Goal: Task Accomplishment & Management: Complete application form

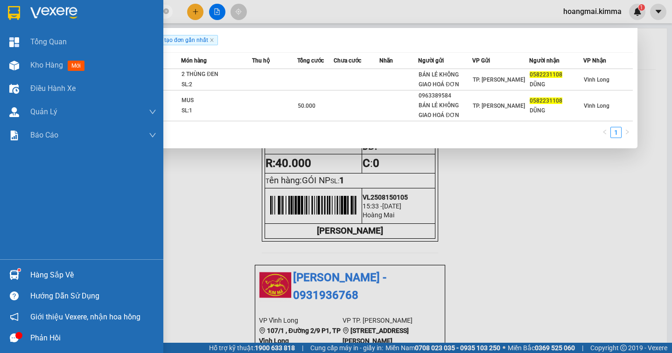
click at [38, 65] on span "Kho hàng" at bounding box center [46, 65] width 33 height 9
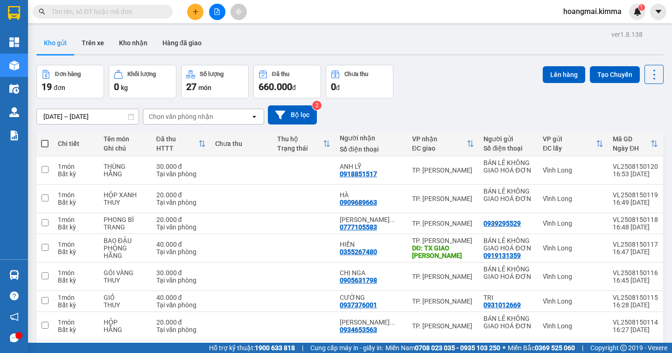
scroll to position [140, 0]
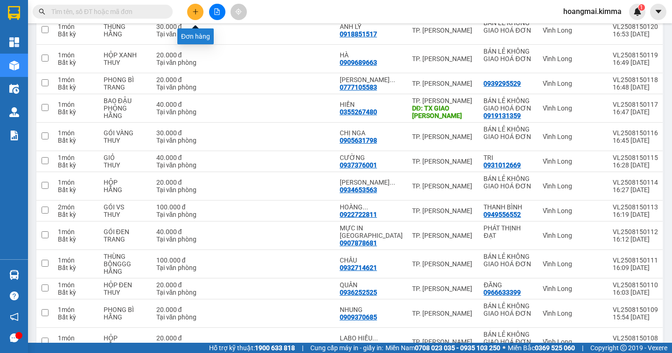
click at [195, 13] on icon "plus" at bounding box center [195, 11] width 7 height 7
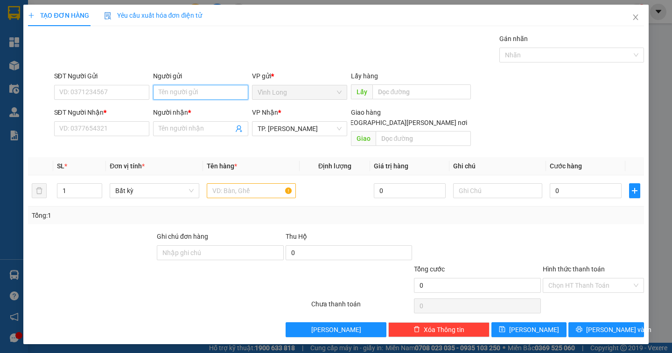
click at [164, 92] on input "Người gửi" at bounding box center [200, 92] width 95 height 15
type input "BÁN"
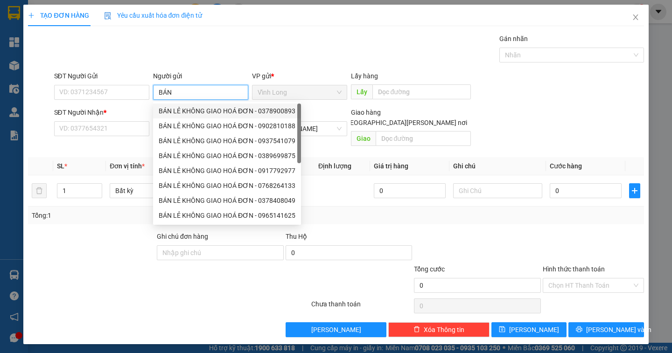
click at [212, 115] on div "BÁN LẺ KHÔNG GIAO HOÁ ĐƠN - 0378900893" at bounding box center [227, 111] width 137 height 10
type input "0378900893"
type input "BÁN LẺ KHÔNG GIAO HOÁ ĐƠN"
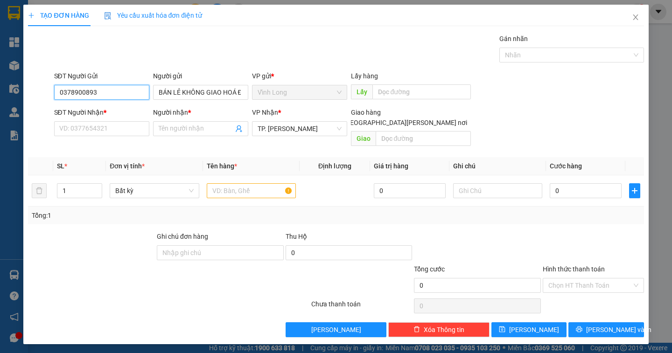
drag, startPoint x: 68, startPoint y: 92, endPoint x: 41, endPoint y: 94, distance: 26.7
click at [41, 94] on div "SĐT Người Gửi 0378900893 0378900893 Người gửi BÁN LẺ KHÔNG GIAO HOÁ ĐƠN VP gửi …" at bounding box center [336, 87] width 618 height 33
click at [85, 137] on div "SĐT Người Nhận * VD: 0377654321" at bounding box center [101, 123] width 95 height 33
click at [79, 130] on input "SĐT Người Nhận *" at bounding box center [101, 128] width 95 height 15
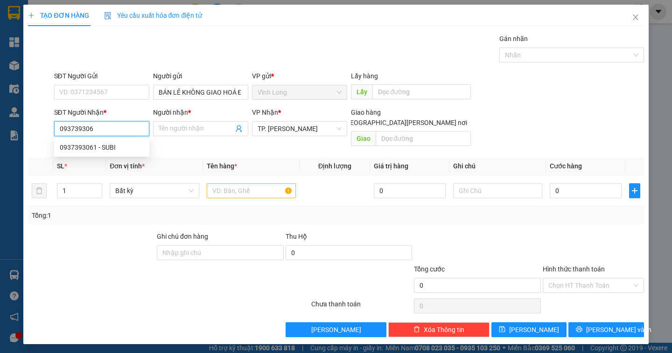
type input "0937393061"
click at [110, 150] on div "0937393061 - SUBI" at bounding box center [102, 147] width 84 height 10
type input "SUBI"
type input "0937393061"
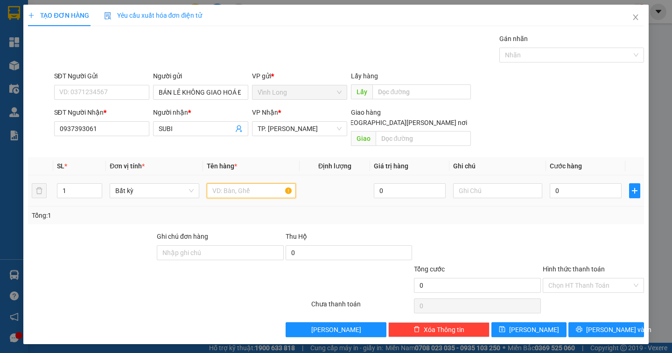
click at [220, 183] on input "text" at bounding box center [251, 190] width 89 height 15
type input "GÓI ĐEN"
type input "DÂN"
type input "3"
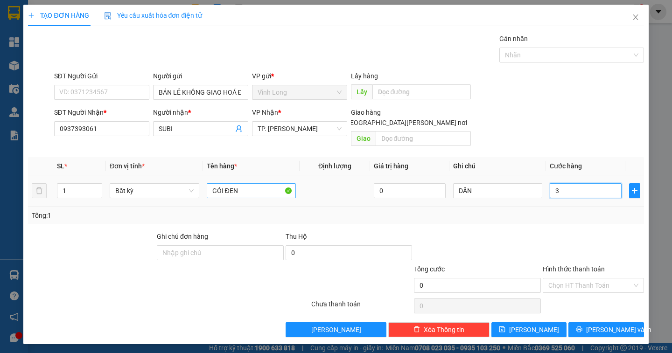
type input "3"
type input "30"
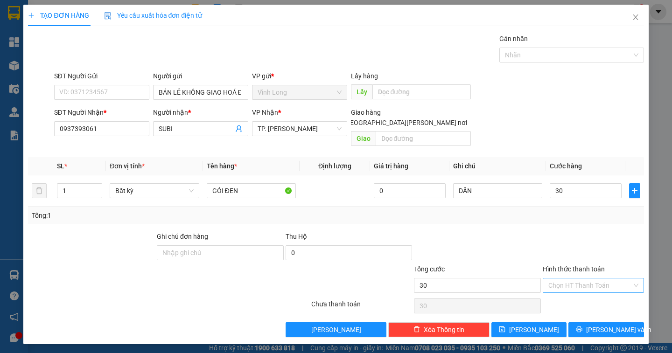
type input "30.000"
click at [571, 279] on input "Hình thức thanh toán" at bounding box center [591, 286] width 84 height 14
click at [566, 298] on div "Tại văn phòng" at bounding box center [594, 294] width 90 height 10
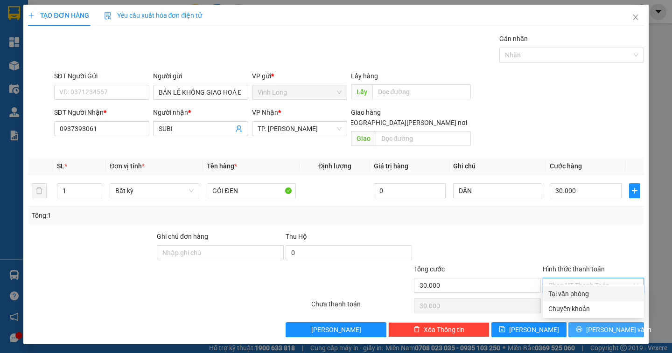
type input "0"
click at [618, 325] on span "[PERSON_NAME] và In" at bounding box center [618, 330] width 65 height 10
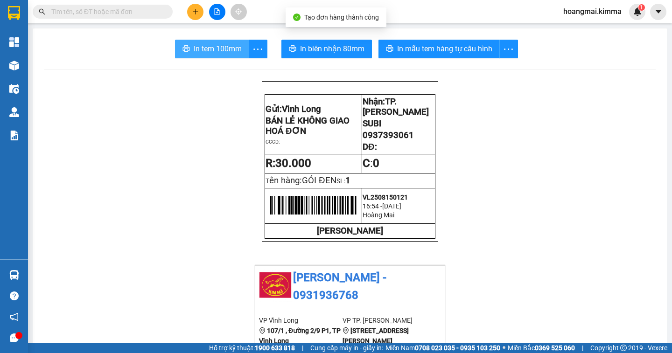
click at [227, 53] on span "In tem 100mm" at bounding box center [218, 49] width 48 height 12
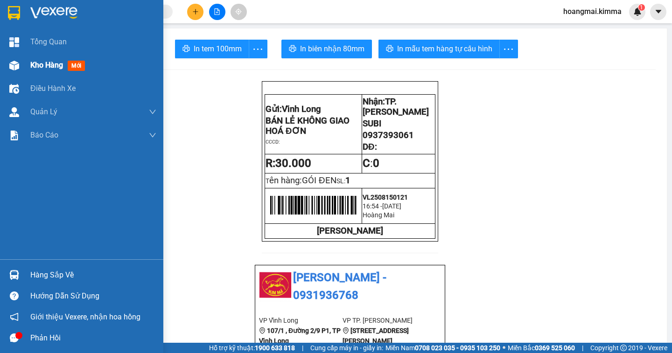
click at [45, 67] on span "Kho hàng" at bounding box center [46, 65] width 33 height 9
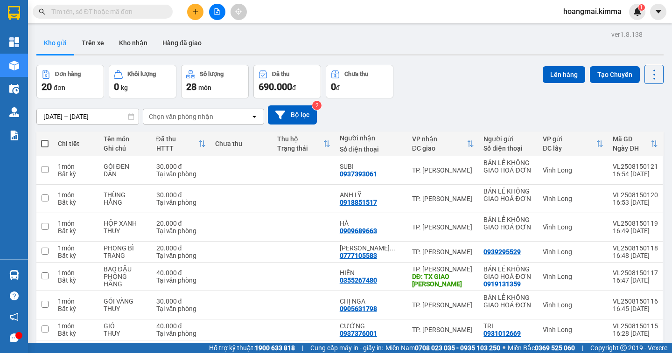
click at [96, 11] on input "text" at bounding box center [106, 12] width 110 height 10
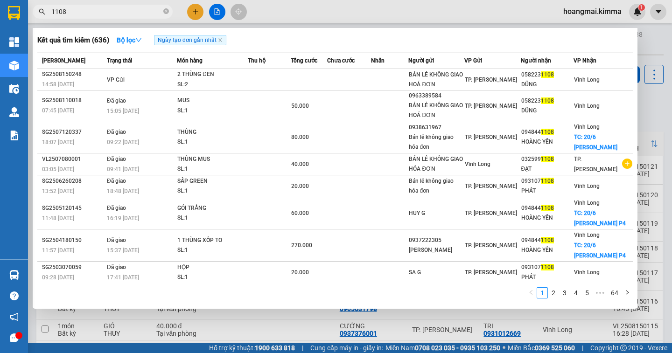
type input "1108"
click at [165, 14] on icon "close-circle" at bounding box center [166, 11] width 6 height 6
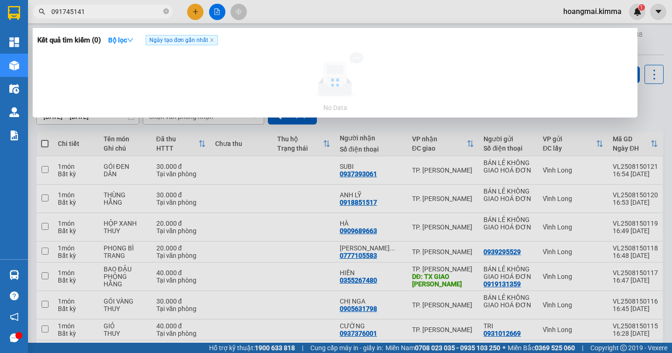
type input "0917451415"
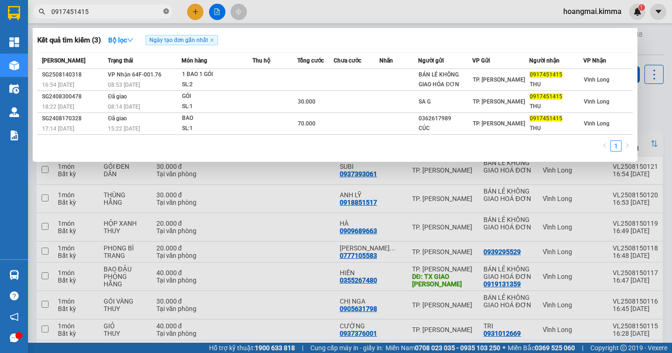
click at [166, 14] on icon "close-circle" at bounding box center [166, 11] width 6 height 6
type input "1108"
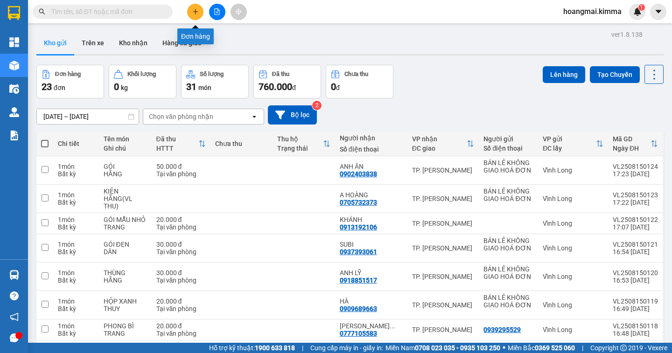
click at [195, 10] on icon "plus" at bounding box center [195, 11] width 7 height 7
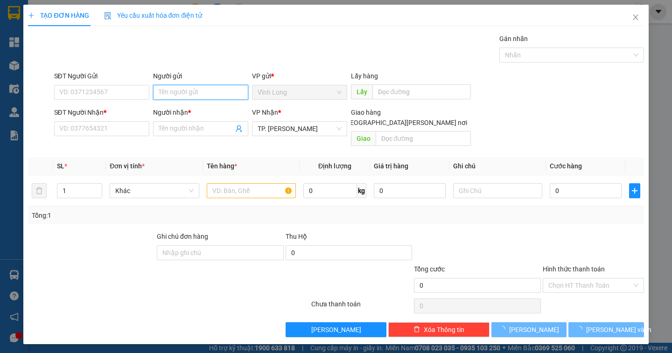
click at [166, 89] on input "Người gửi" at bounding box center [200, 92] width 95 height 15
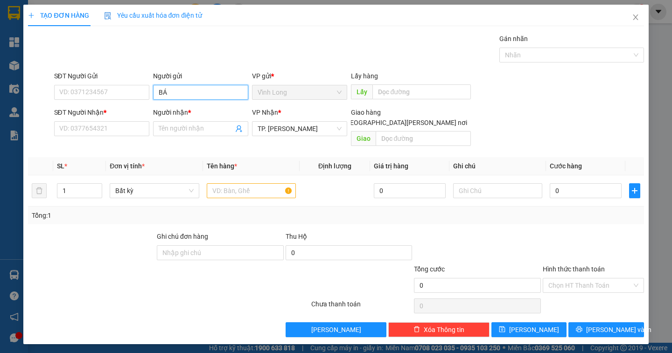
type input "BÁN"
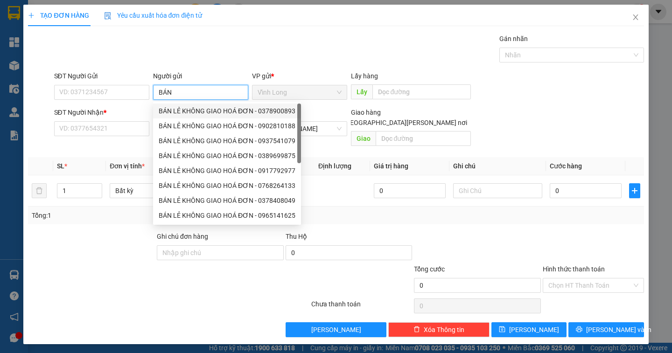
click at [179, 113] on div "BÁN LẺ KHÔNG GIAO HOÁ ĐƠN - 0378900893" at bounding box center [227, 111] width 137 height 10
type input "0378900893"
type input "BÁN LẺ KHÔNG GIAO HOÁ ĐƠN"
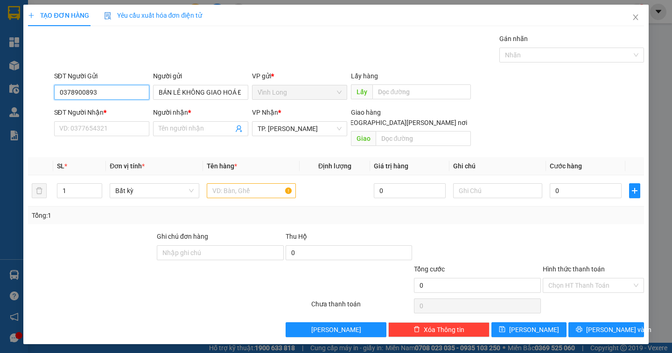
drag, startPoint x: 113, startPoint y: 93, endPoint x: 18, endPoint y: 112, distance: 97.1
click at [21, 112] on div "TẠO ĐƠN HÀNG Yêu cầu xuất hóa đơn điện tử Transit Pickup Surcharge Ids Transit …" at bounding box center [336, 176] width 672 height 353
click at [95, 132] on input "SĐT Người Nhận *" at bounding box center [101, 128] width 95 height 15
type input "0919295259"
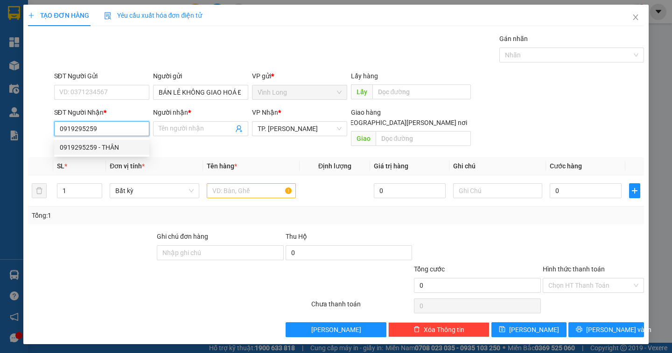
click at [71, 150] on div "0919295259 - THÂN" at bounding box center [102, 147] width 84 height 10
type input "THÂN"
type input "0919295259"
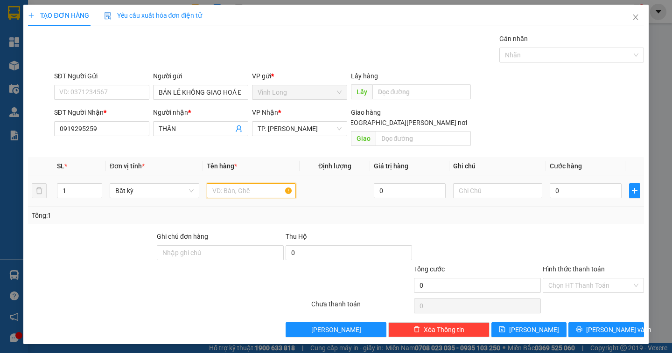
click at [227, 183] on input "text" at bounding box center [251, 190] width 89 height 15
type input "GÓI VS"
click at [473, 188] on div at bounding box center [497, 191] width 89 height 19
click at [472, 183] on input "text" at bounding box center [497, 190] width 89 height 15
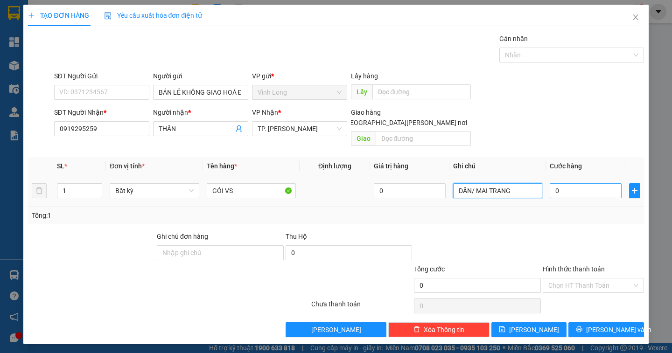
type input "DÂN/ MAI TRANG"
drag, startPoint x: 611, startPoint y: 185, endPoint x: 433, endPoint y: 179, distance: 178.0
click at [609, 185] on input "0" at bounding box center [586, 190] width 72 height 15
type input "3"
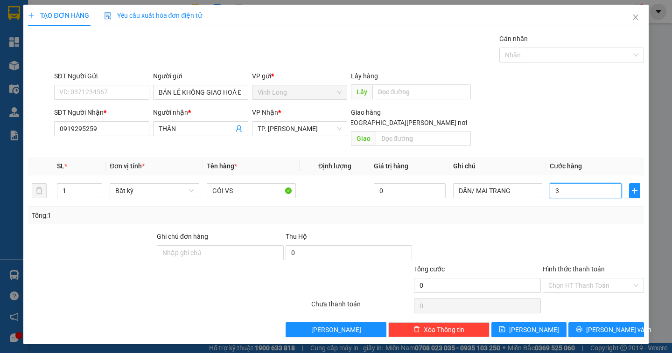
type input "3"
type input "30"
click at [573, 279] on input "Hình thức thanh toán" at bounding box center [591, 286] width 84 height 14
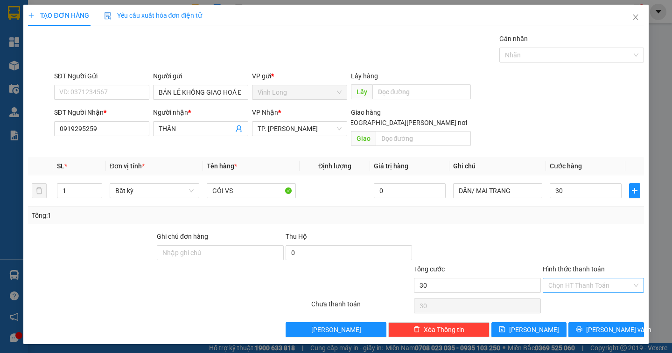
type input "30.000"
click at [573, 292] on div "Tại văn phòng" at bounding box center [594, 294] width 90 height 10
type input "0"
click at [626, 327] on button "[PERSON_NAME] và In" at bounding box center [606, 330] width 75 height 15
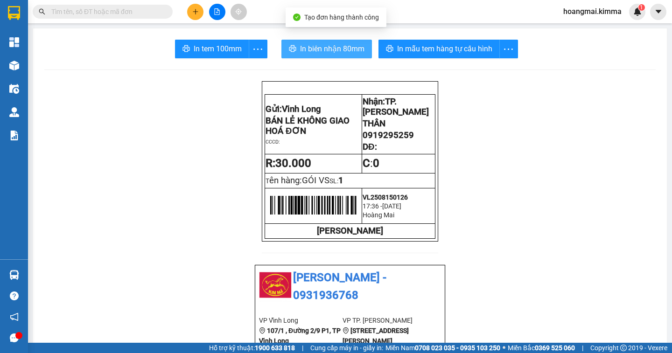
click at [293, 45] on button "In biên nhận 80mm" at bounding box center [327, 49] width 91 height 19
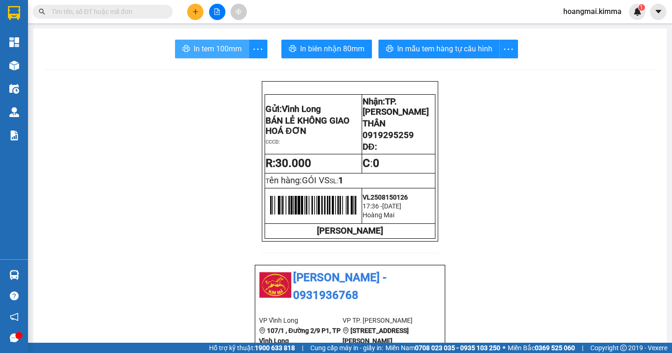
click at [197, 47] on span "In tem 100mm" at bounding box center [218, 49] width 48 height 12
click at [199, 14] on button at bounding box center [195, 12] width 16 height 16
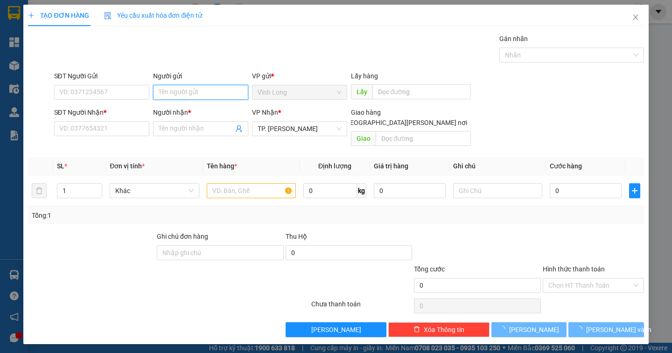
click at [173, 92] on input "Người gửi" at bounding box center [200, 92] width 95 height 15
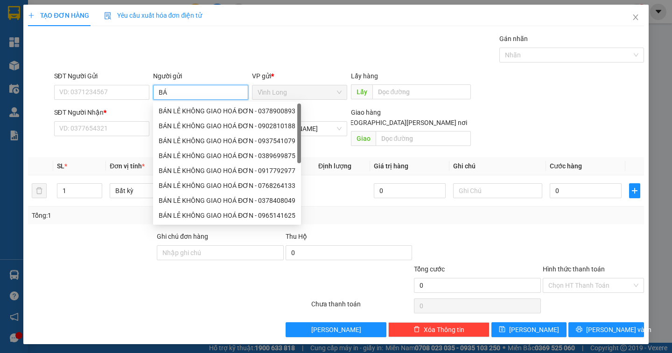
type input "BÁN"
click at [217, 113] on div "BÁN LẺ KHÔNG GIAO HOÁ ĐƠN - 0378900893" at bounding box center [227, 111] width 137 height 10
type input "0378900893"
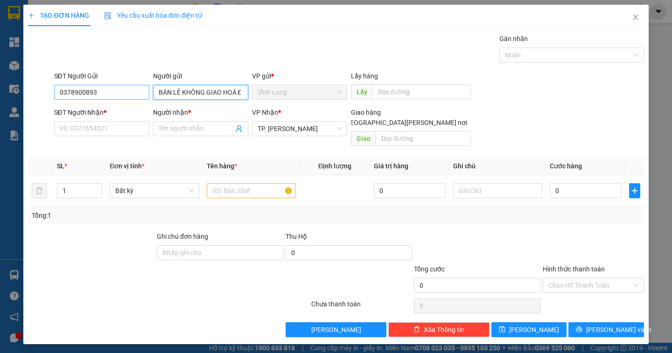
type input "BÁN LẺ KHÔNG GIAO HOÁ ĐƠN"
drag, startPoint x: 97, startPoint y: 94, endPoint x: 24, endPoint y: 92, distance: 73.3
click at [24, 92] on div "TẠO ĐƠN HÀNG Yêu cầu xuất hóa đơn điện tử Transit Pickup Surcharge Ids Transit …" at bounding box center [335, 175] width 625 height 340
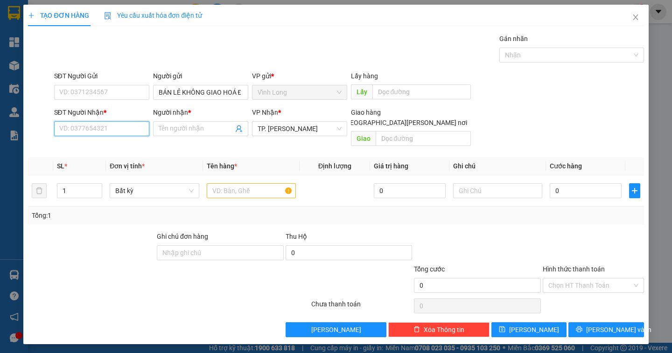
click at [70, 124] on input "SĐT Người Nhận *" at bounding box center [101, 128] width 95 height 15
type input "0916969275"
click at [92, 148] on div "0916969275 - ĐỨC" at bounding box center [112, 147] width 105 height 10
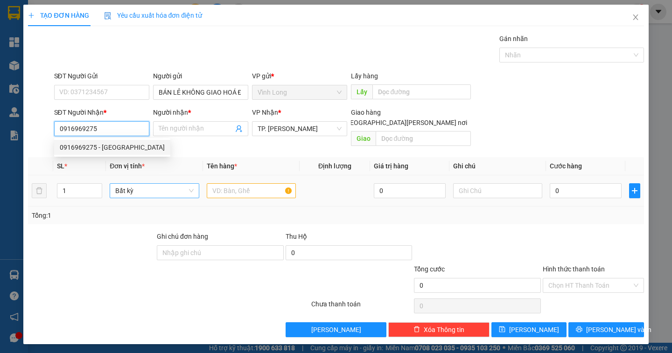
type input "ĐỨC"
type input "0916969275"
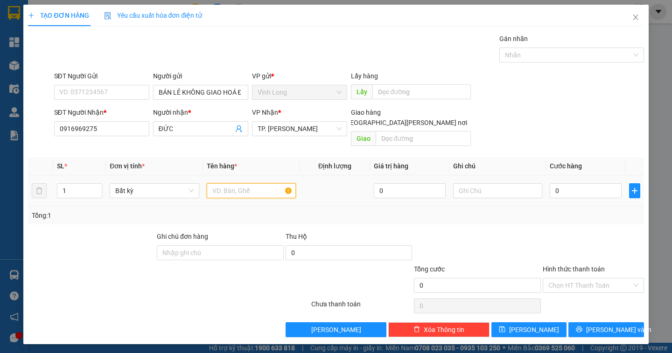
click at [225, 184] on input "text" at bounding box center [251, 190] width 89 height 15
type input "THÙNG"
type input "DÂN"
type input "3"
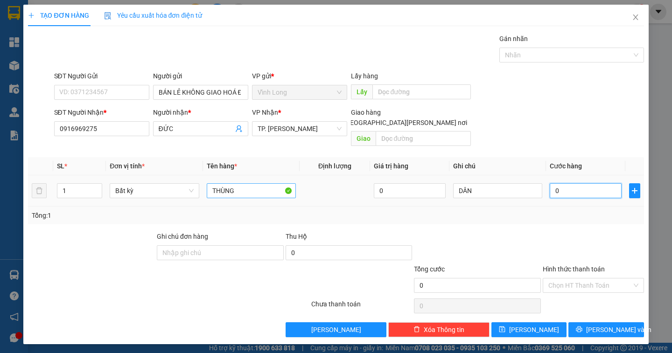
type input "3"
type input "30"
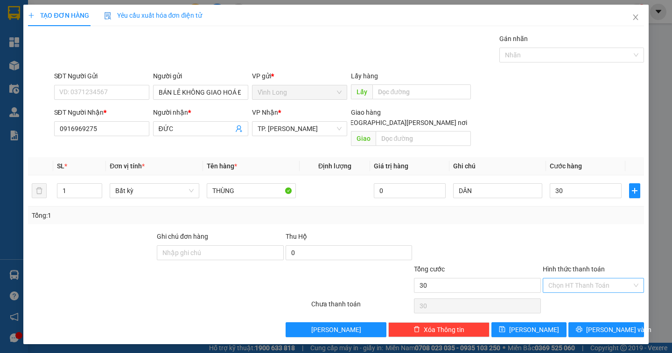
click at [571, 279] on input "Hình thức thanh toán" at bounding box center [591, 286] width 84 height 14
type input "30.000"
click at [568, 292] on div "Tại văn phòng" at bounding box center [594, 294] width 90 height 10
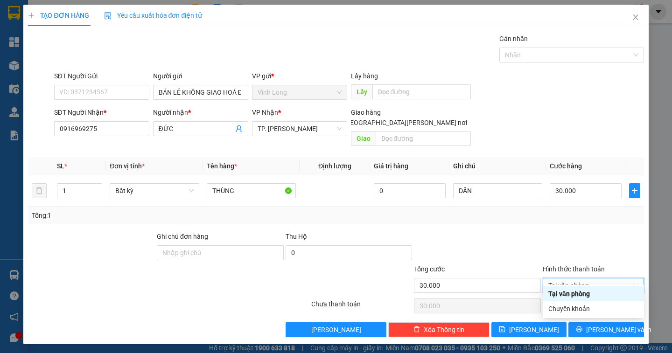
type input "0"
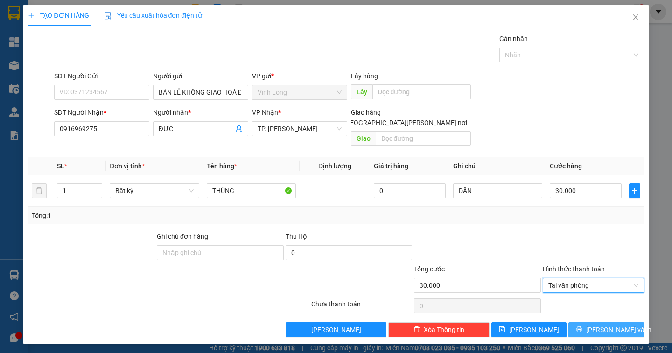
click at [618, 325] on span "[PERSON_NAME] và In" at bounding box center [618, 330] width 65 height 10
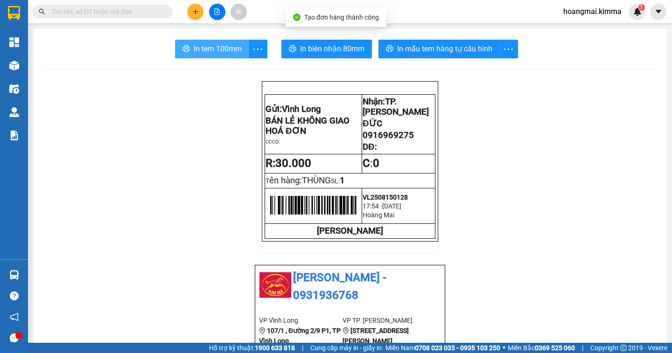
click at [217, 50] on span "In tem 100mm" at bounding box center [218, 49] width 48 height 12
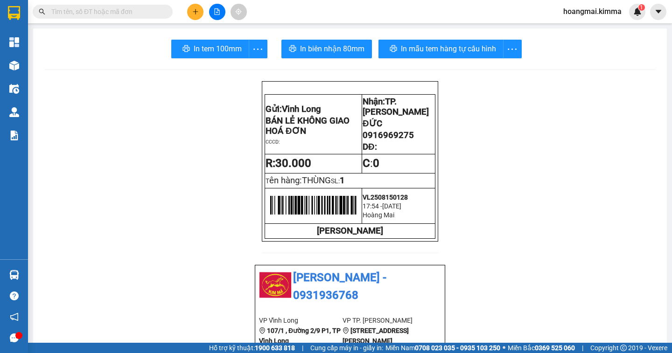
click at [53, 14] on input "text" at bounding box center [106, 12] width 110 height 10
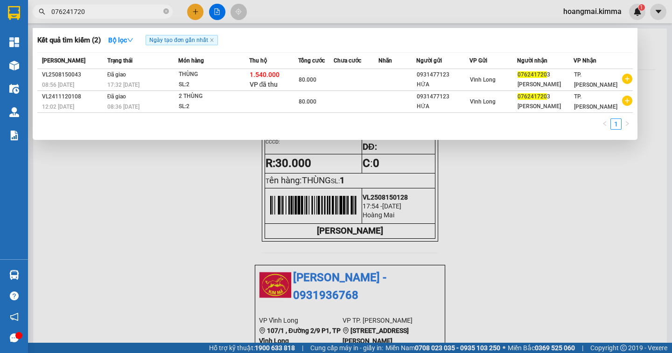
type input "0762417203"
click at [165, 13] on icon "close-circle" at bounding box center [166, 11] width 6 height 6
type input "0931477123"
click at [166, 9] on icon "close-circle" at bounding box center [166, 11] width 6 height 6
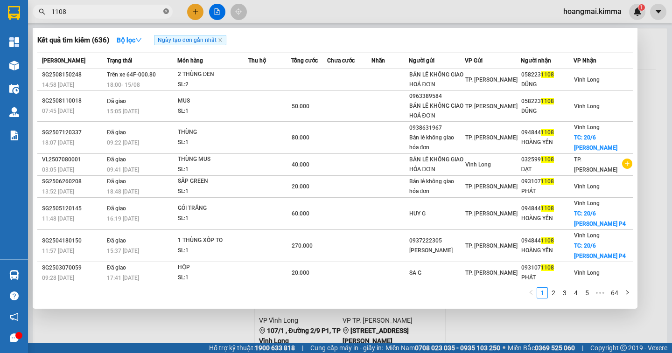
type input "1108"
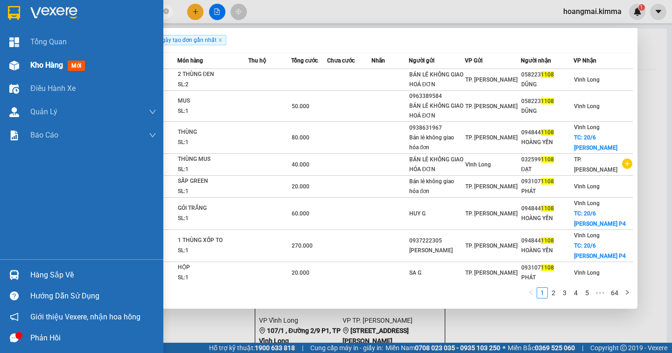
click at [51, 64] on span "Kho hàng" at bounding box center [46, 65] width 33 height 9
